Goal: Task Accomplishment & Management: Manage account settings

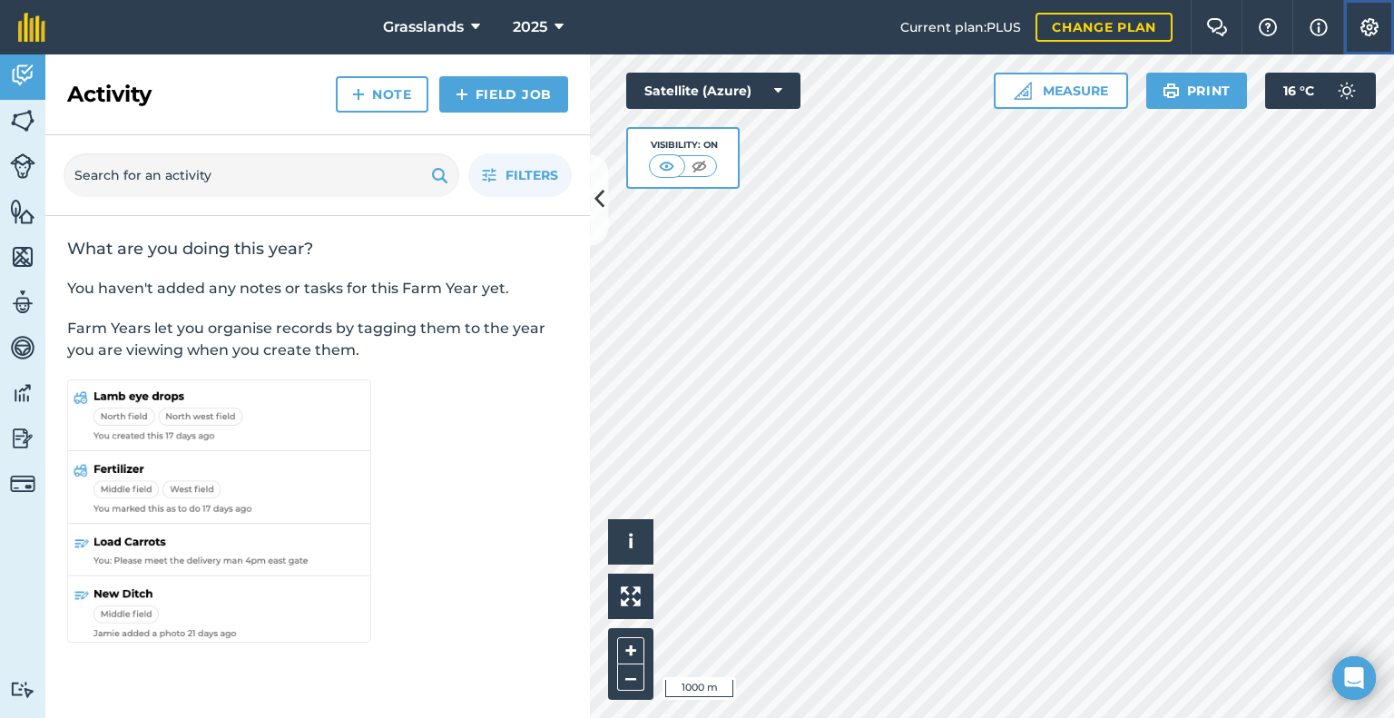
click at [1369, 24] on img at bounding box center [1370, 27] width 22 height 18
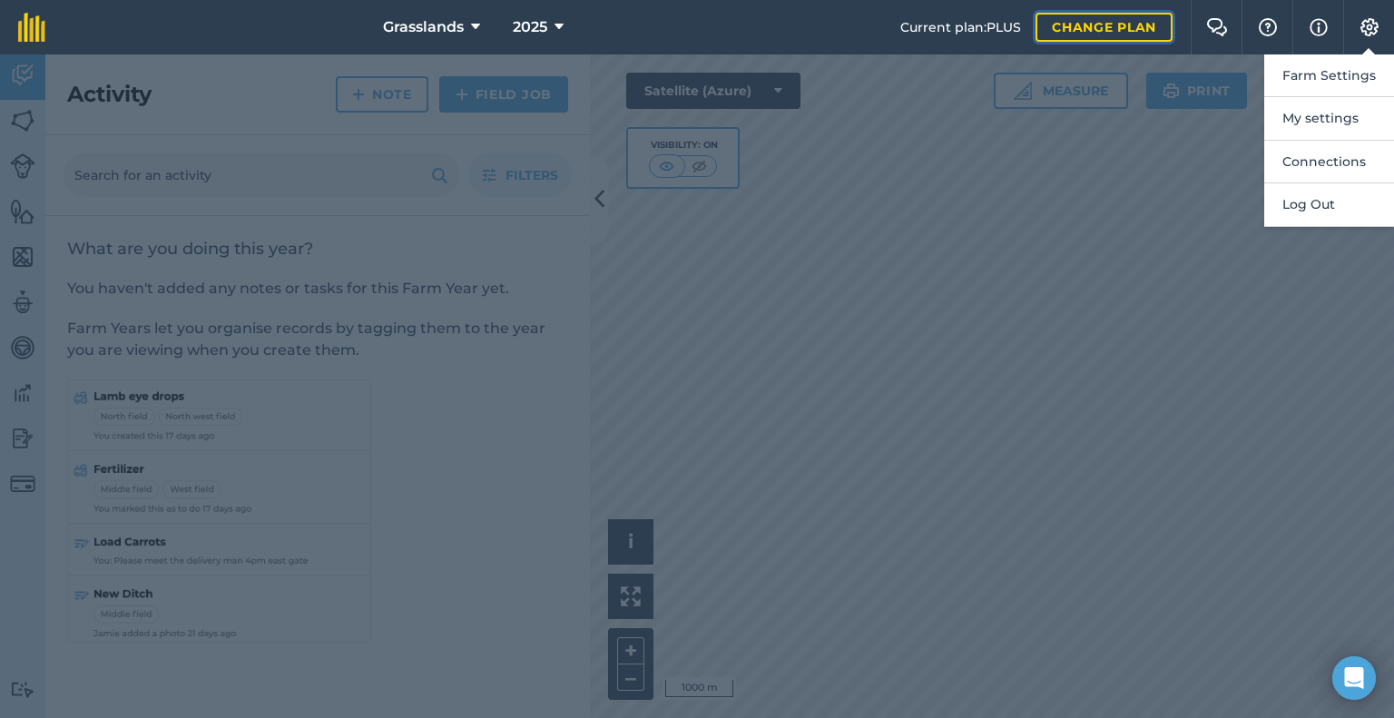
click at [1108, 26] on link "Change plan" at bounding box center [1104, 27] width 137 height 29
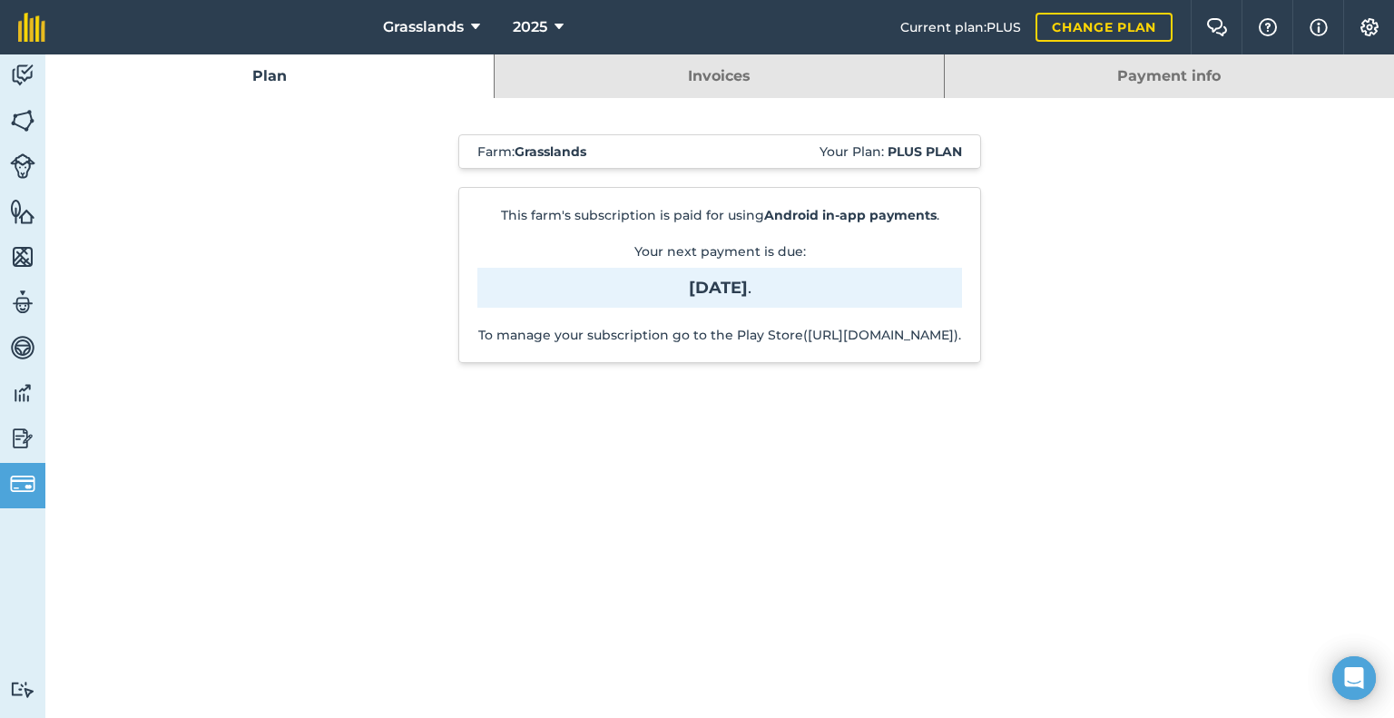
drag, startPoint x: 901, startPoint y: 352, endPoint x: 569, endPoint y: 352, distance: 332.2
click at [569, 344] on p "To manage your subscription go to the Play Store(https://play.google.com/store/…" at bounding box center [719, 335] width 485 height 18
copy p "https://play.google.com/store/account/subscriptions"
